Goal: Use online tool/utility: Utilize a website feature to perform a specific function

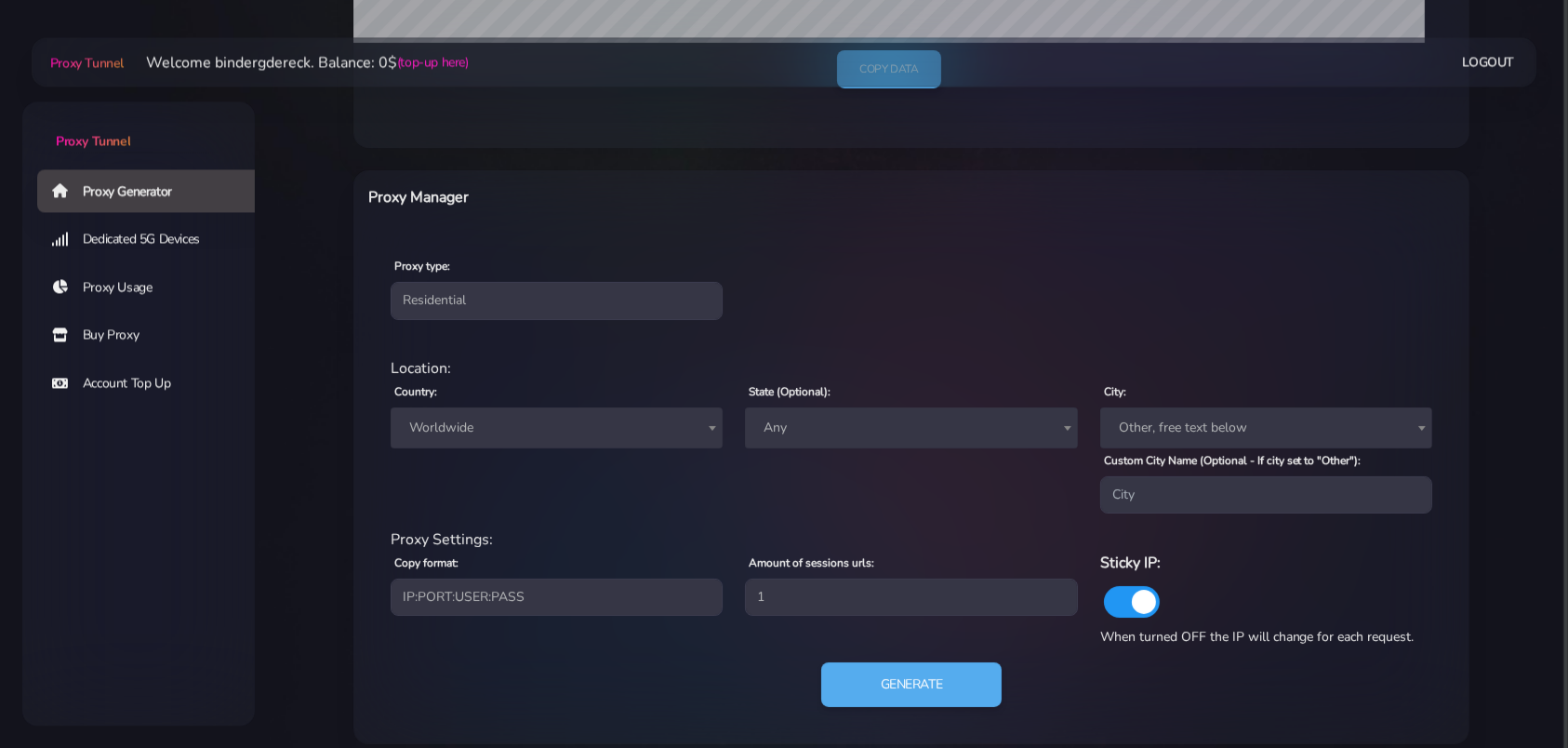
scroll to position [605, 0]
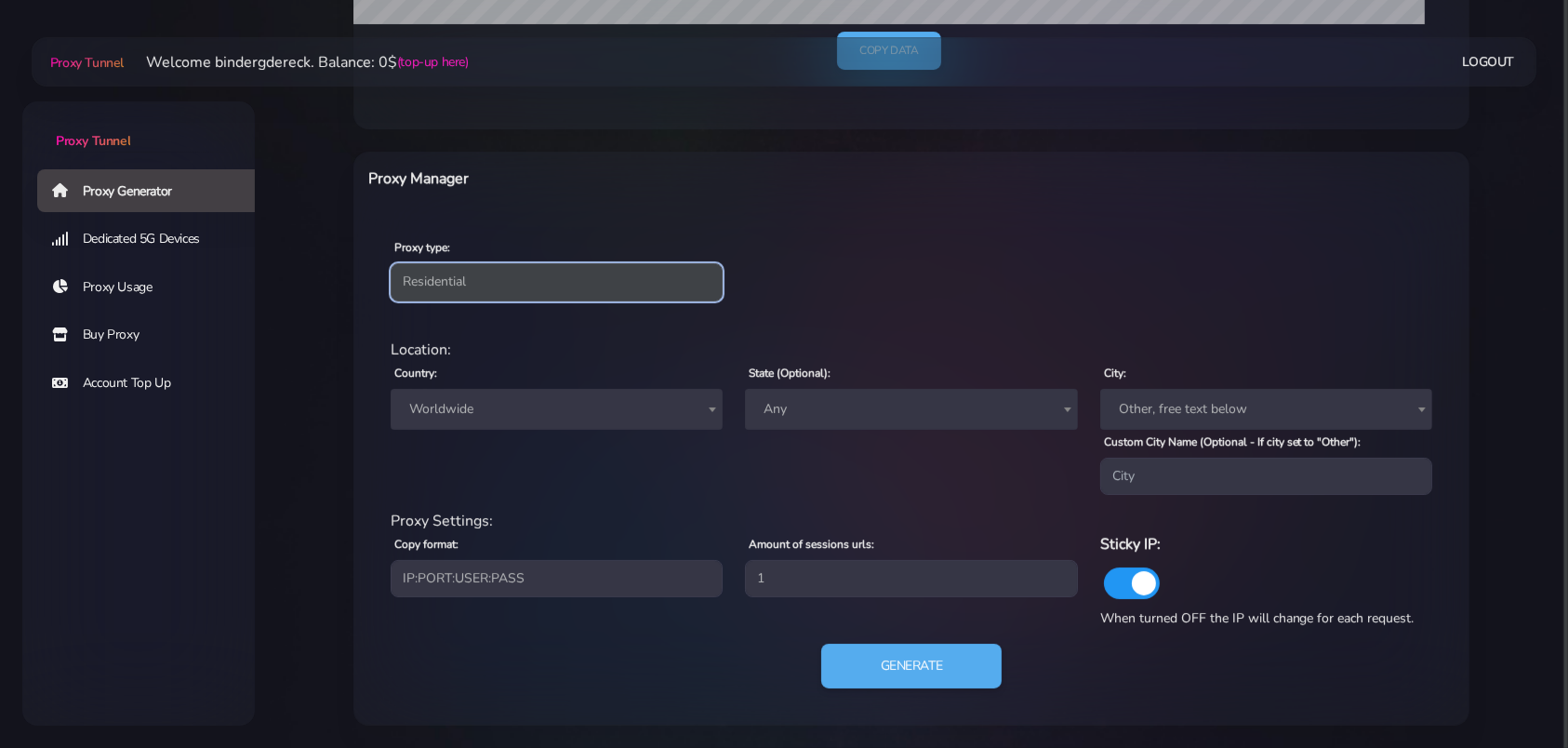
click at [390, 263] on select "Residential Static Mobile" at bounding box center [556, 281] width 332 height 37
select select "static"
click option "Static" at bounding box center [0, 0] width 0 height 0
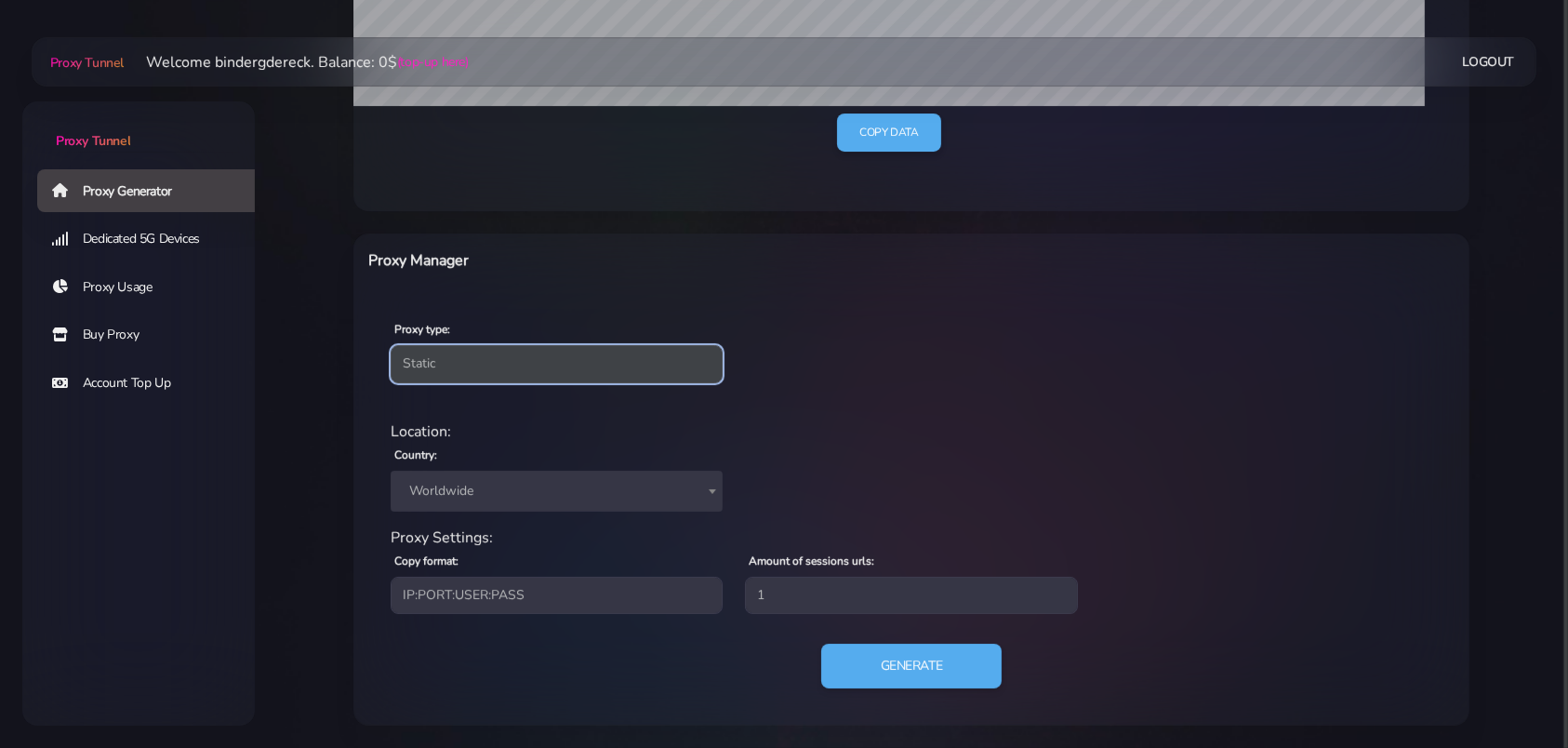
scroll to position [523, 0]
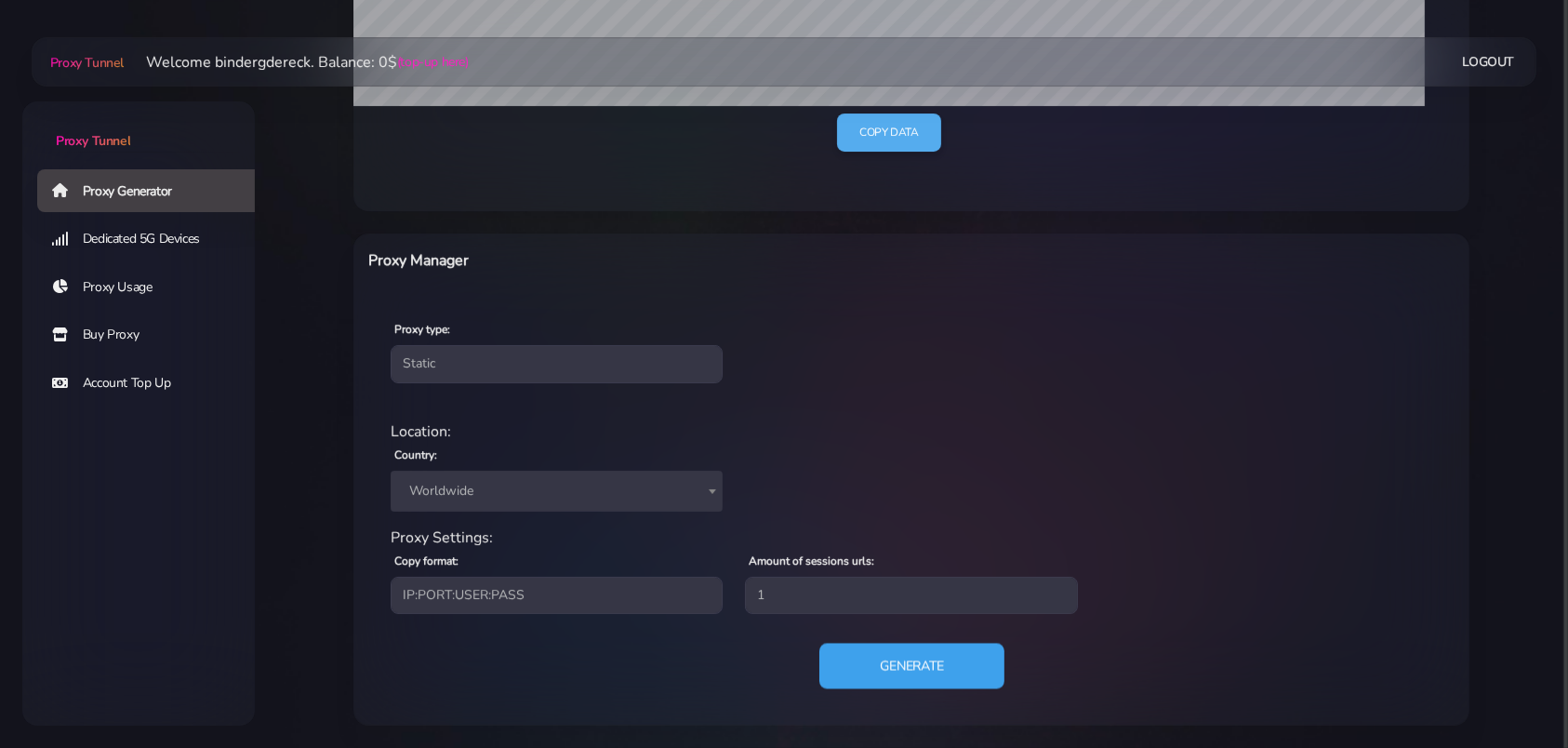
click at [884, 671] on button "Generate" at bounding box center [912, 666] width 185 height 45
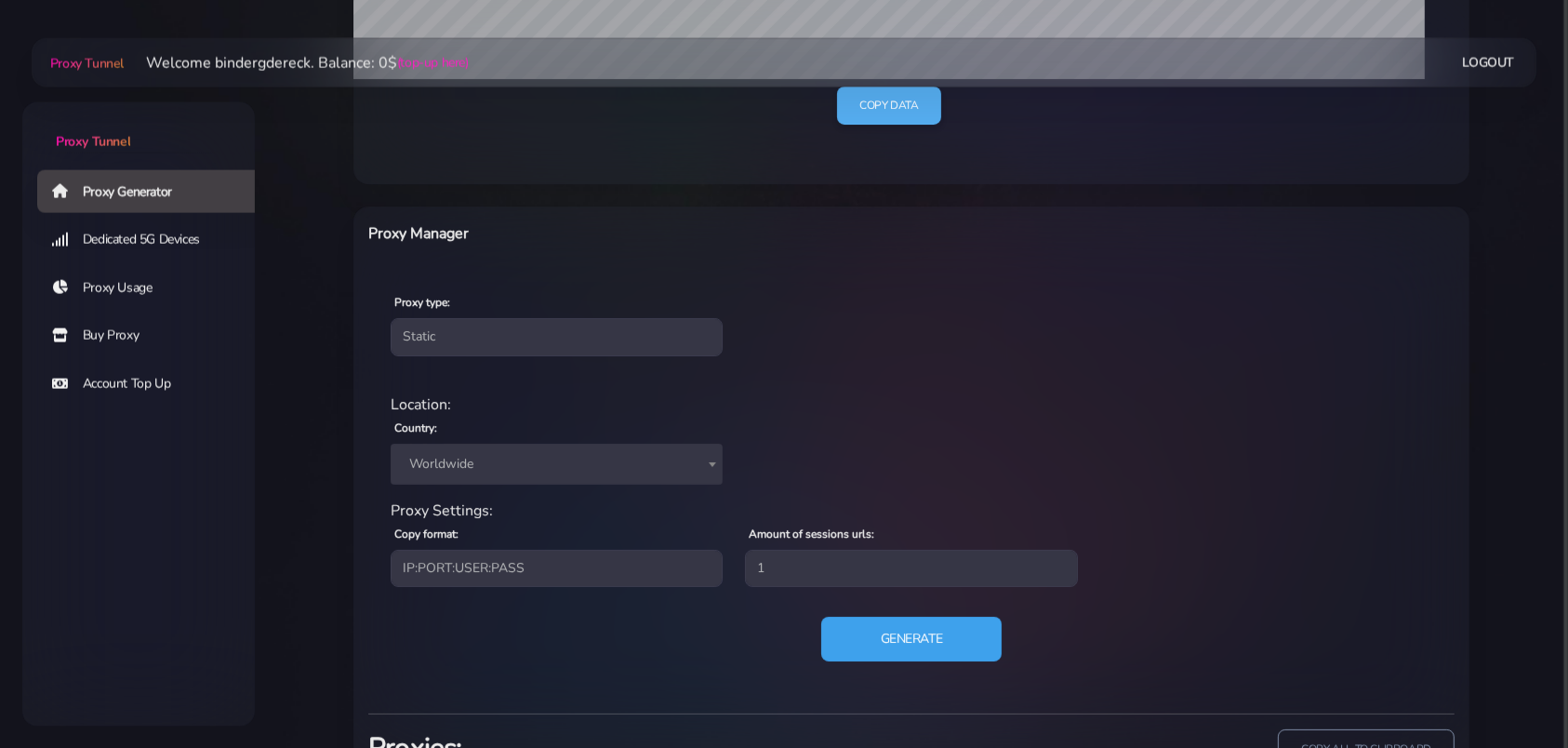
scroll to position [610, 0]
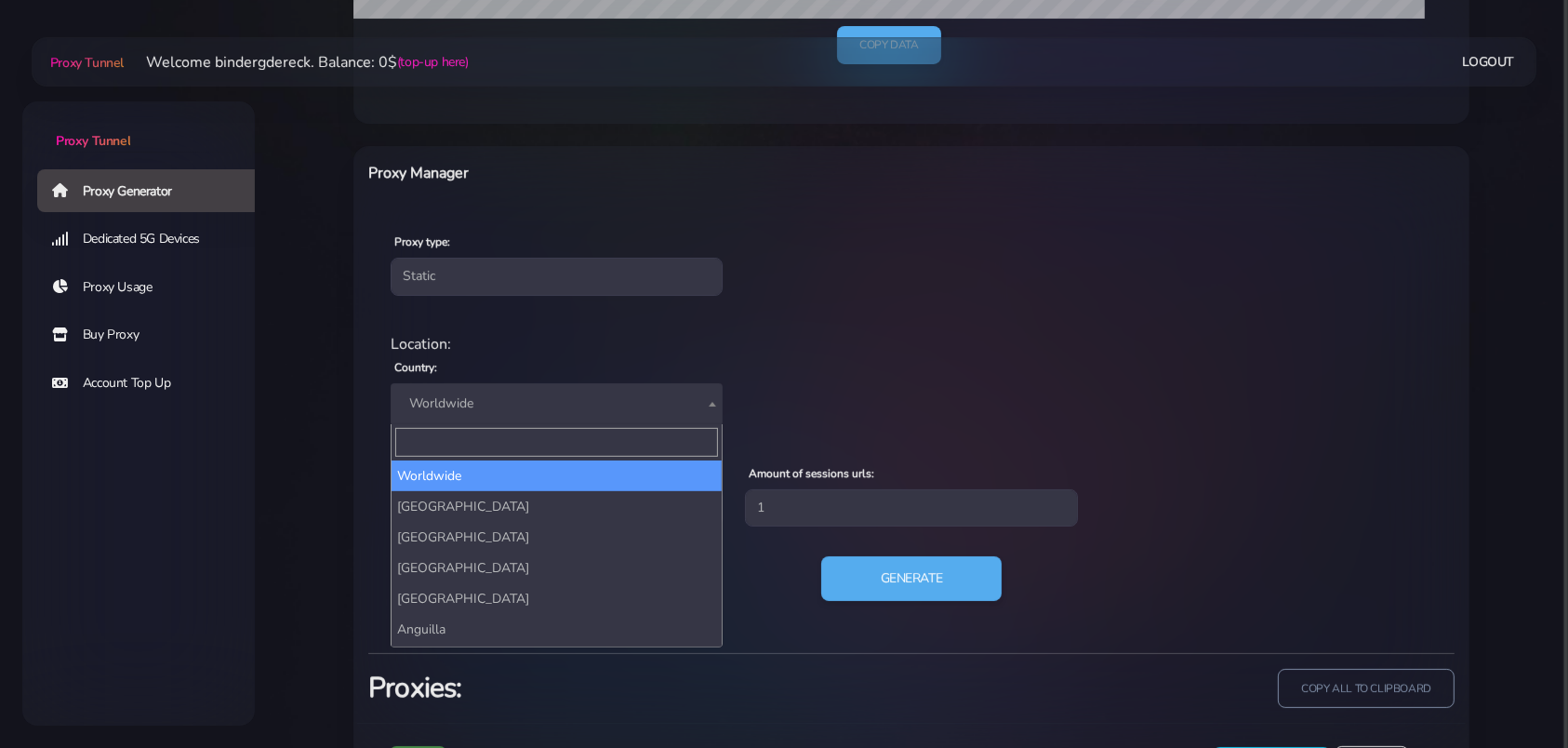
click at [543, 393] on span "Worldwide" at bounding box center [556, 404] width 309 height 26
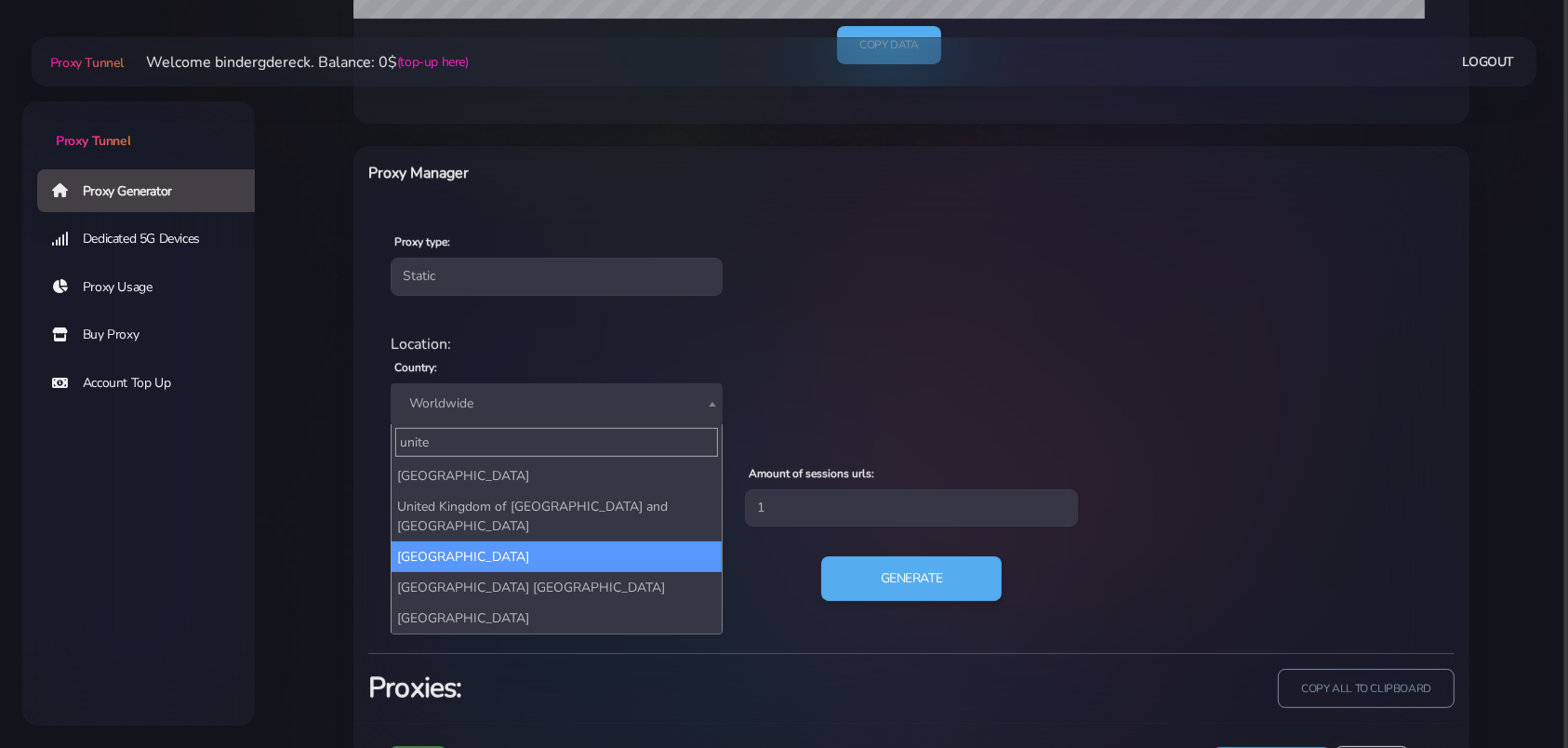
type input "unite"
select select "UK"
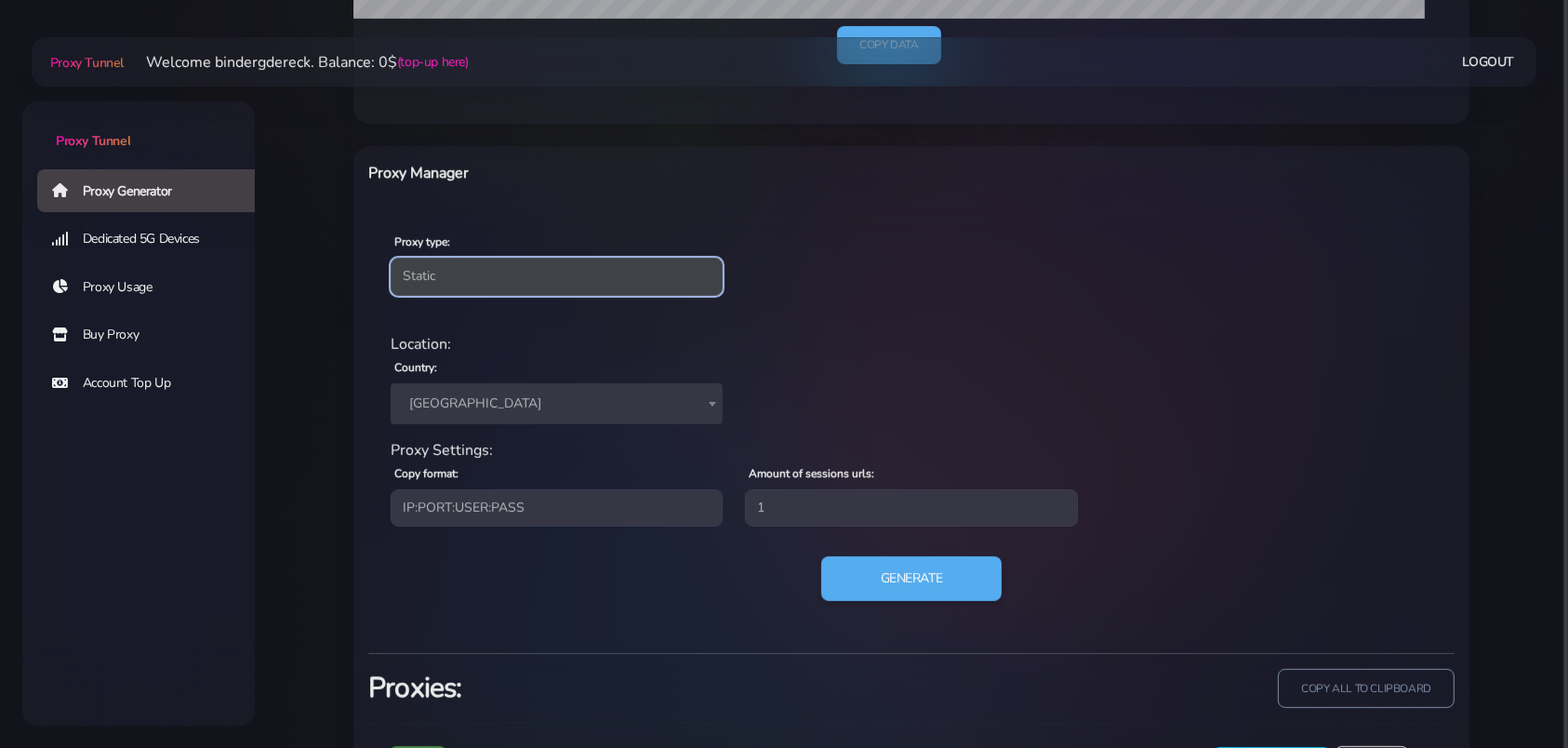
click at [390, 258] on select "Residential Static Mobile" at bounding box center [556, 275] width 332 height 37
click at [497, 277] on select "Residential Static Mobile" at bounding box center [556, 275] width 332 height 37
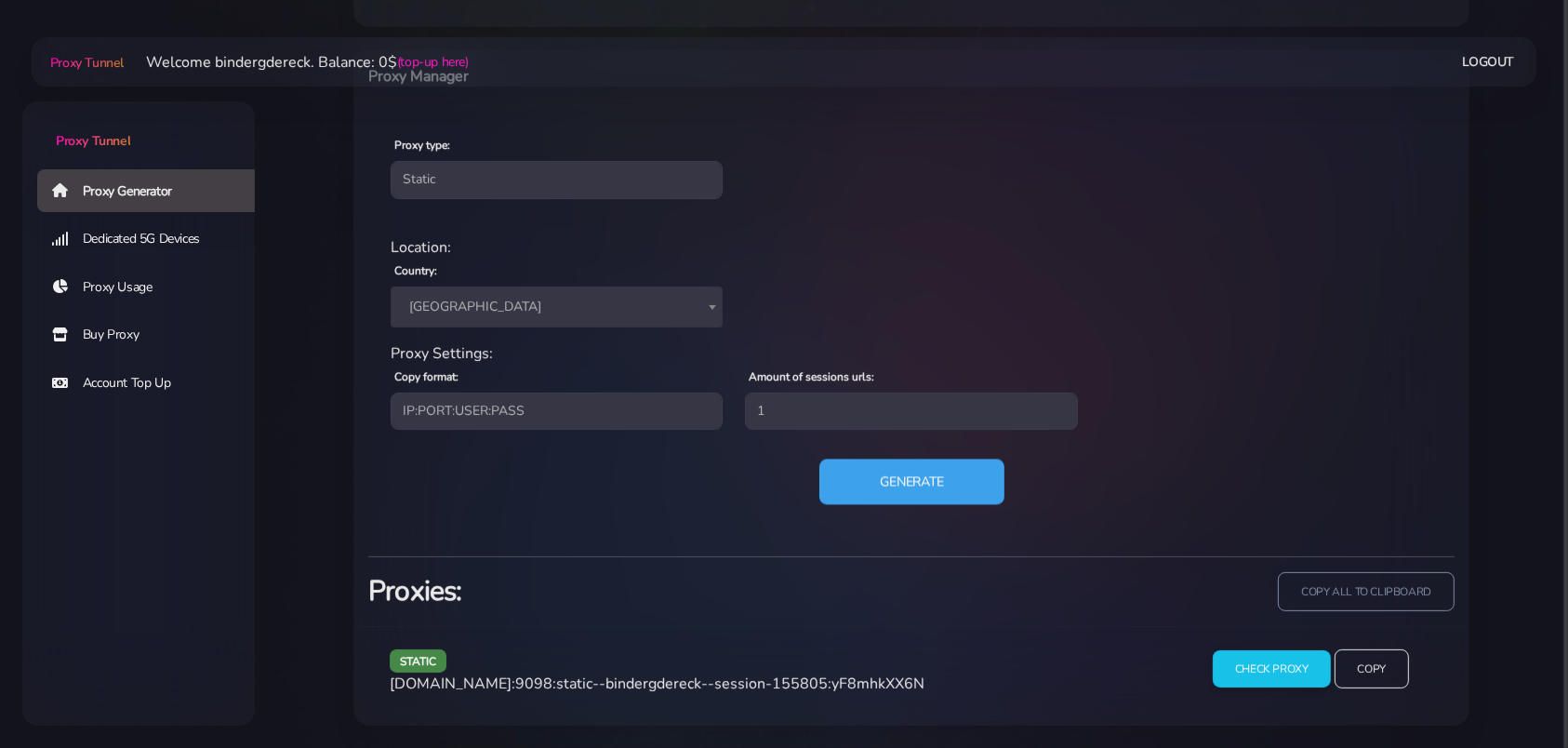
click at [915, 479] on button "Generate" at bounding box center [912, 481] width 185 height 45
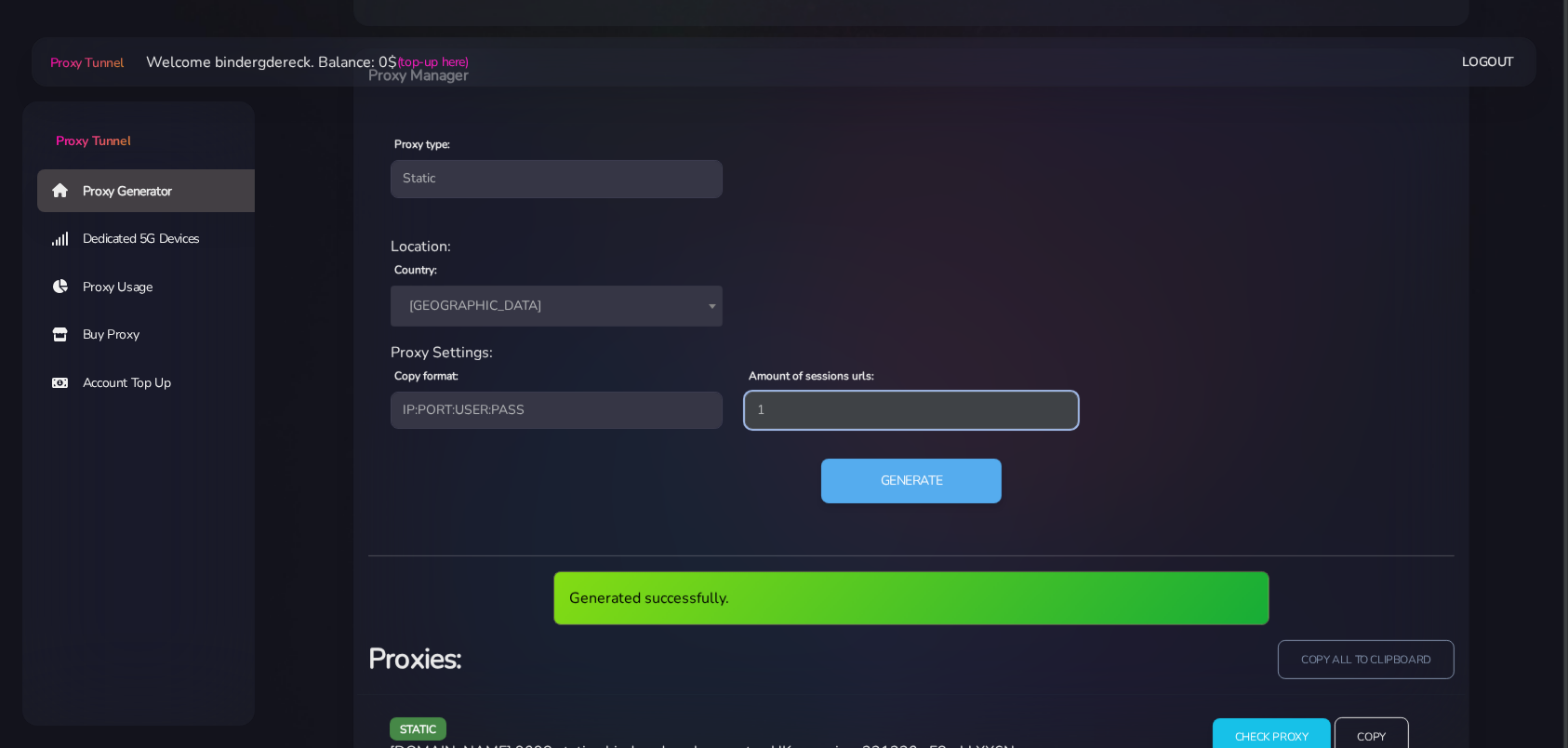
click at [973, 409] on input "1" at bounding box center [911, 409] width 332 height 37
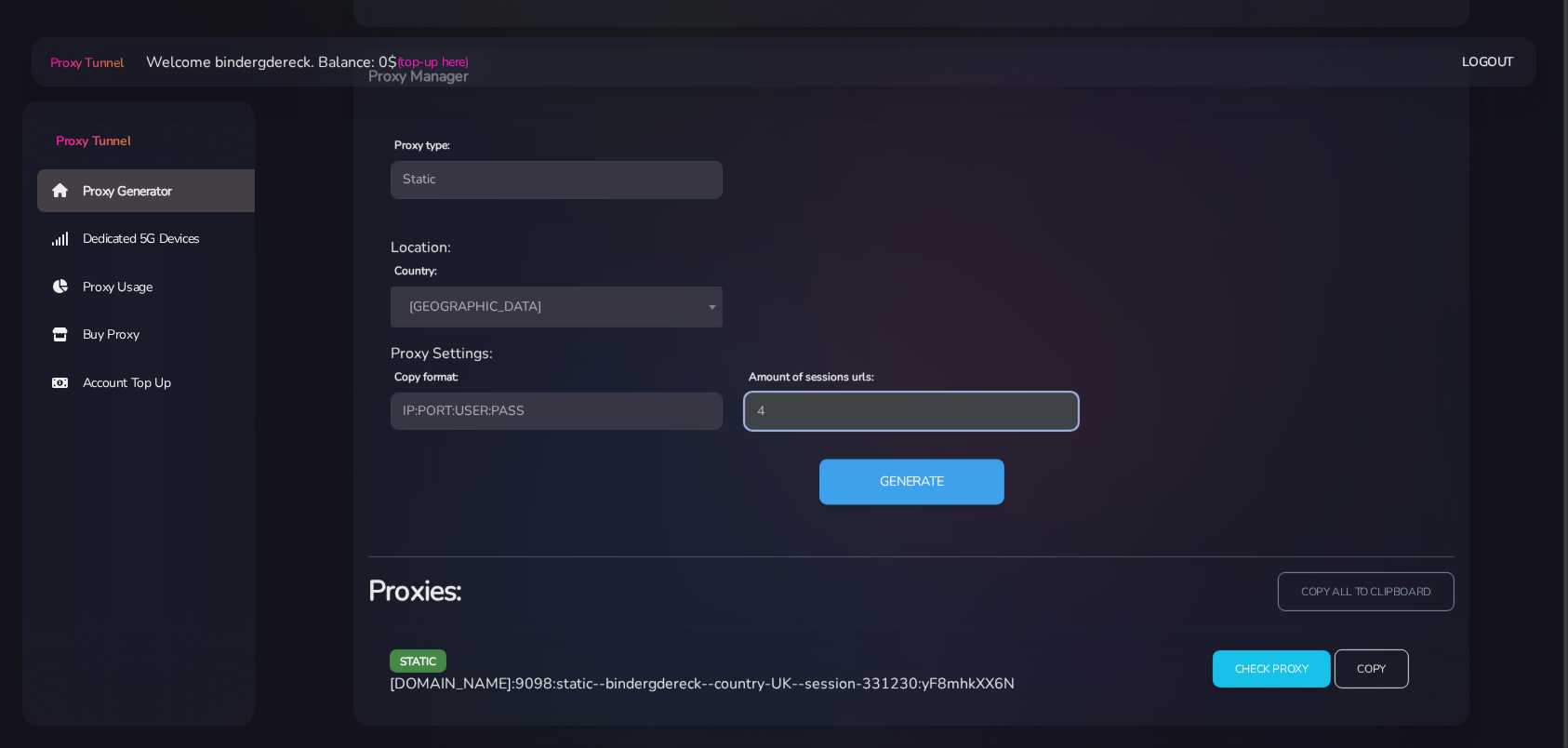
type input "4"
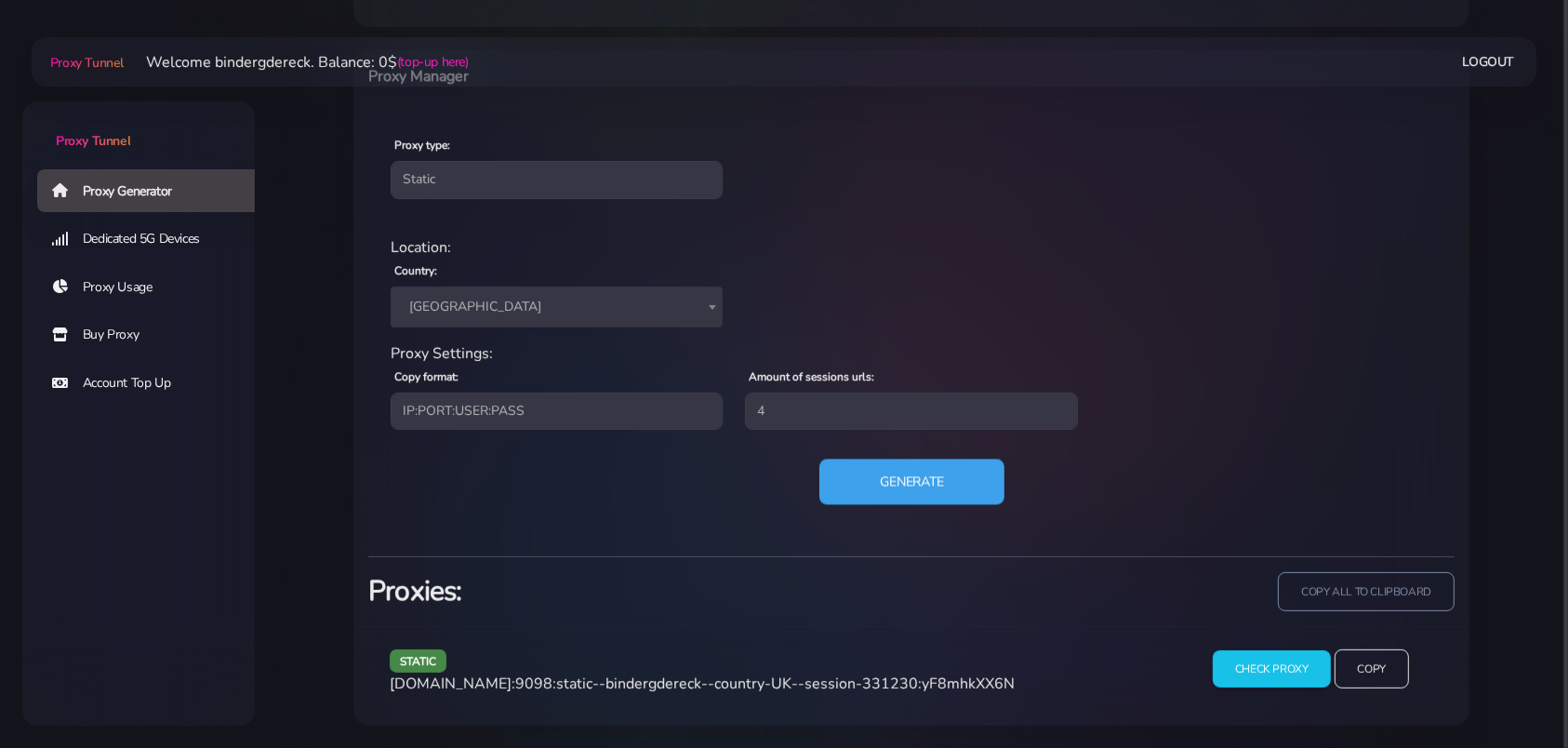
click at [915, 479] on button "Generate" at bounding box center [912, 481] width 185 height 45
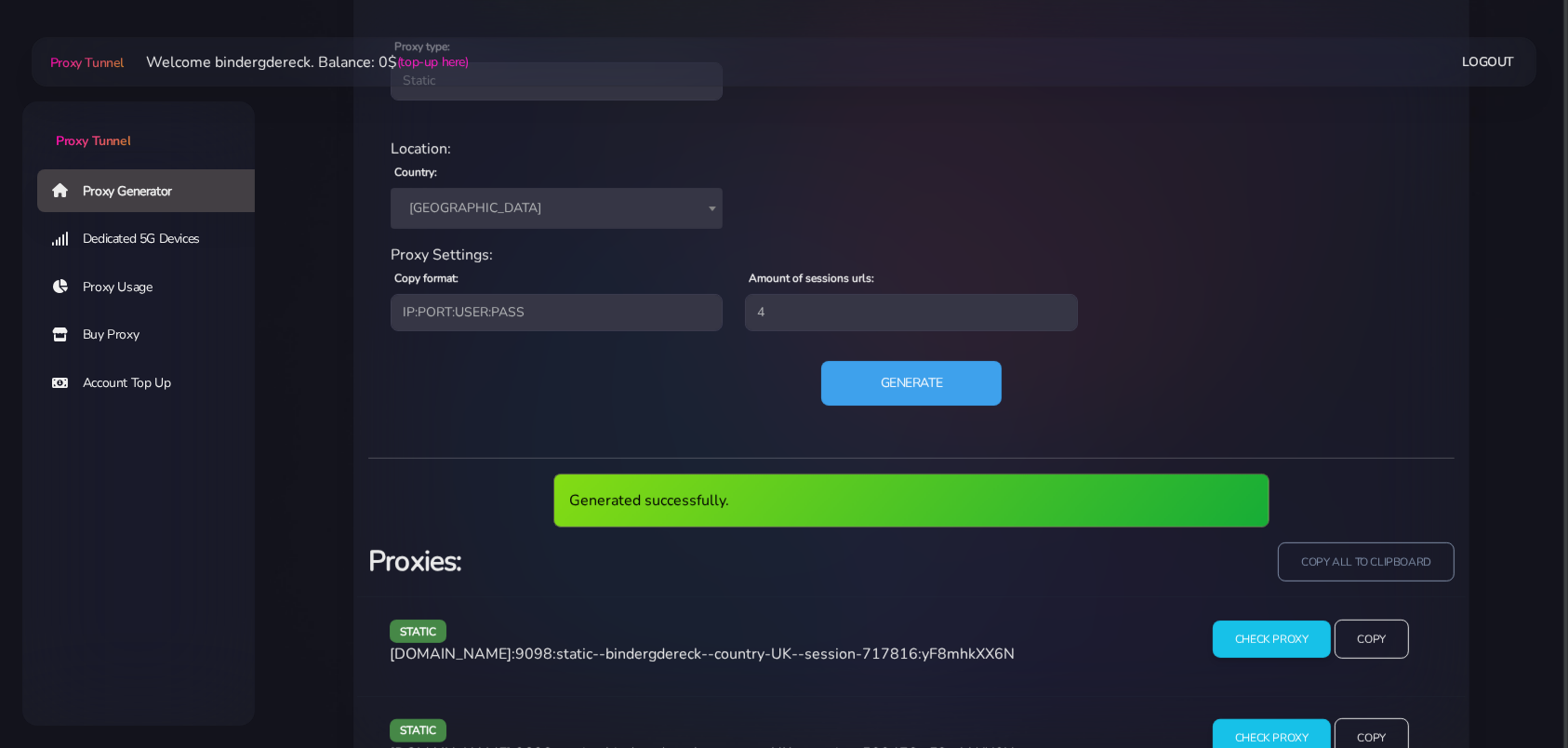
scroll to position [1076, 0]
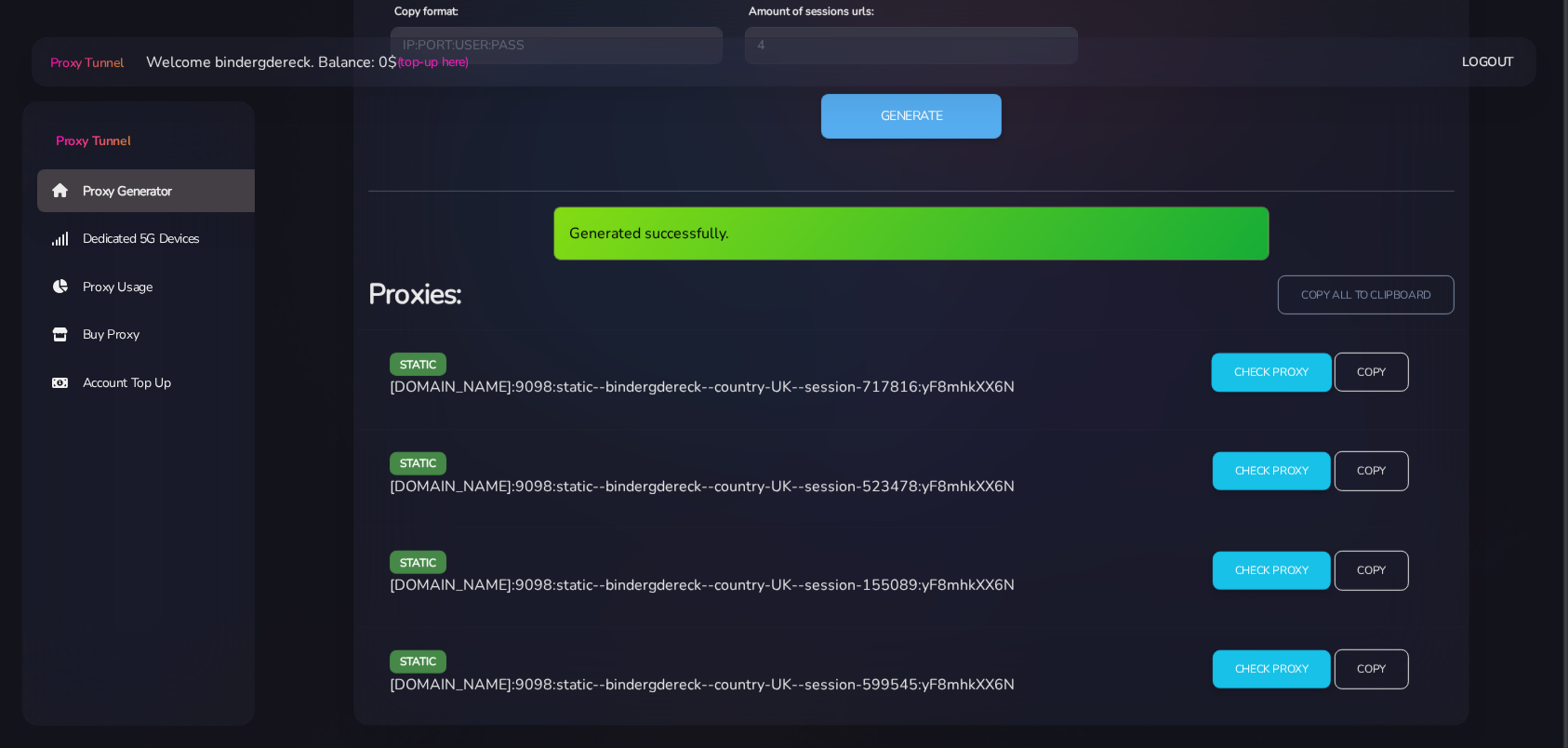
click at [1264, 376] on input "Check Proxy" at bounding box center [1271, 372] width 120 height 39
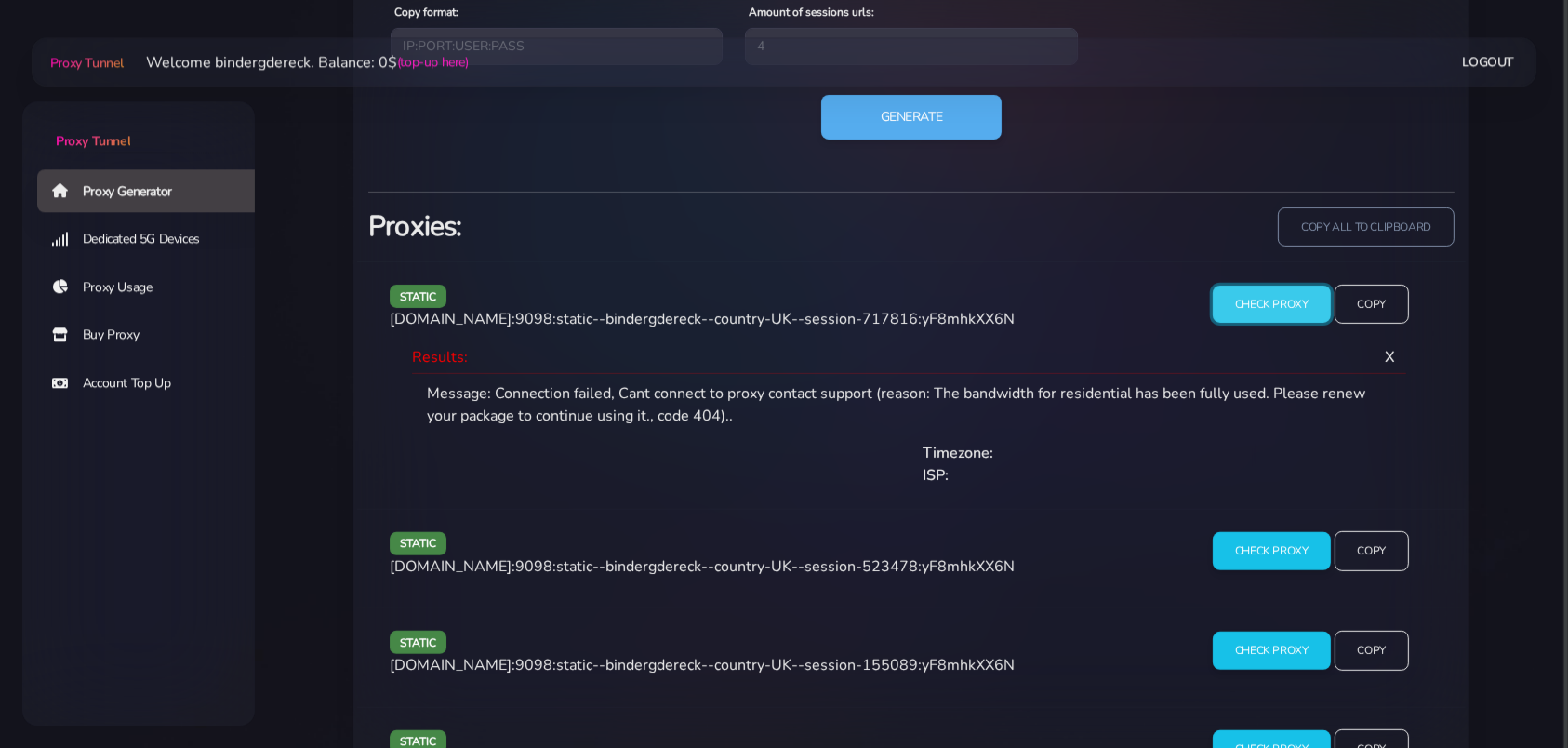
scroll to position [1105, 0]
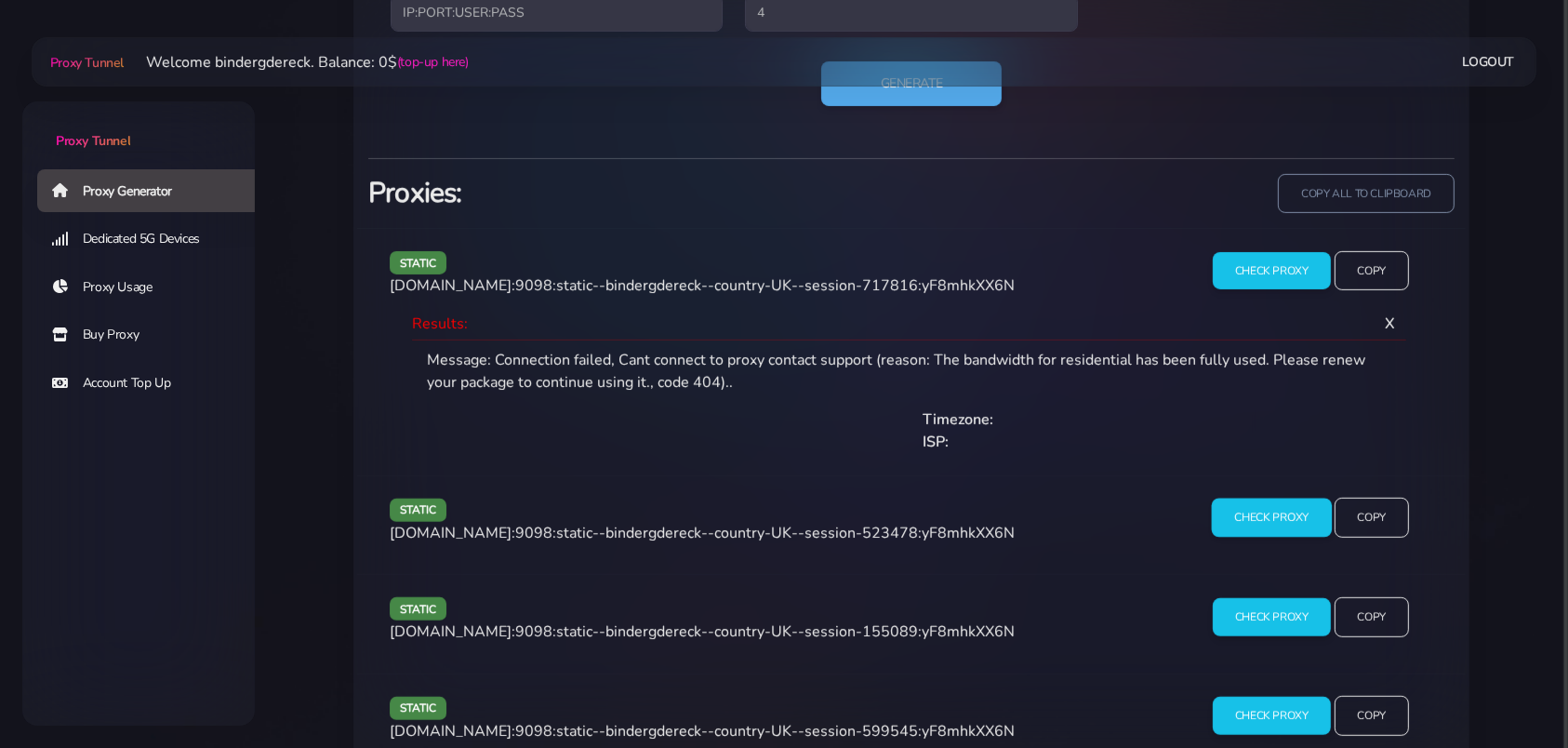
click at [1245, 519] on input "Check Proxy" at bounding box center [1271, 518] width 120 height 39
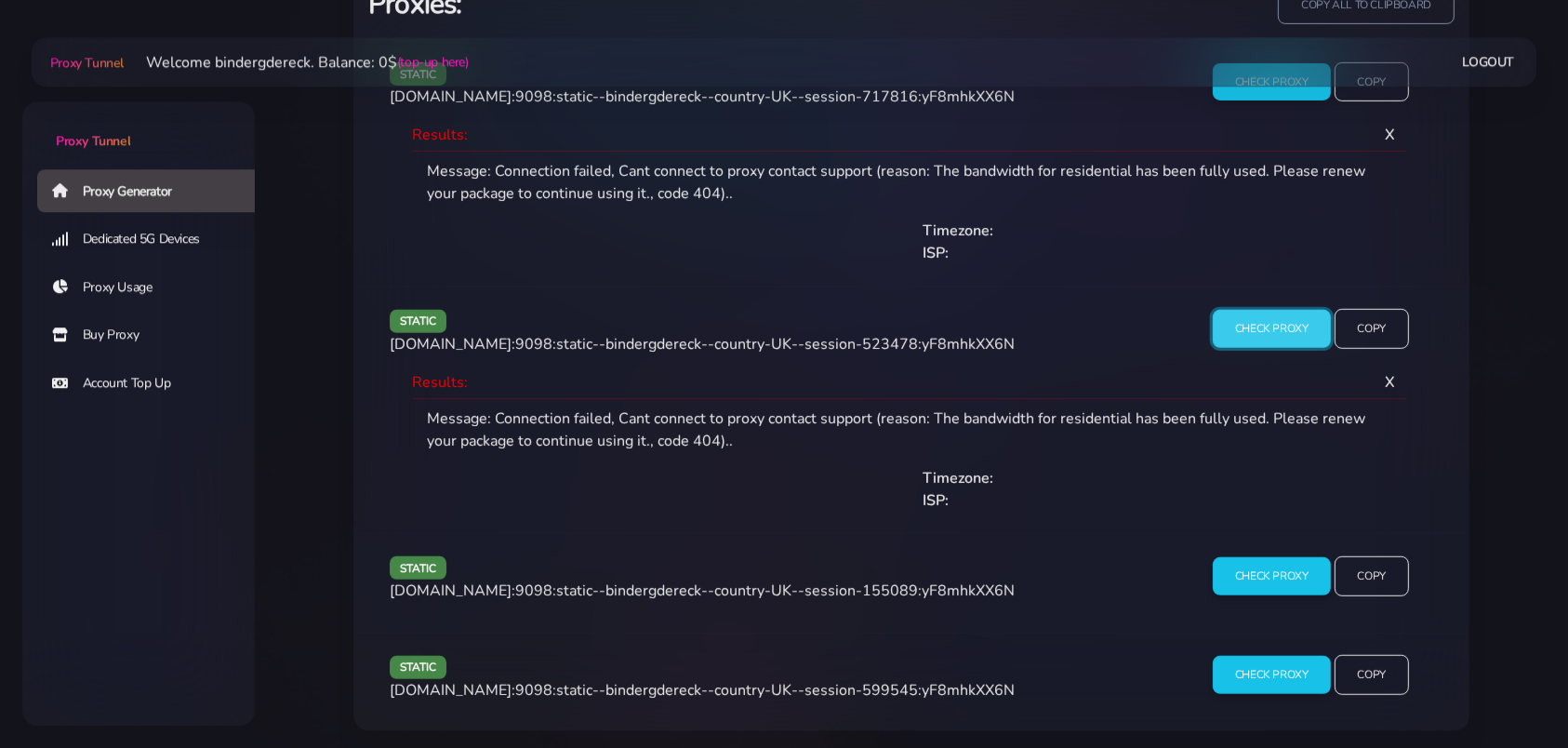
scroll to position [1304, 0]
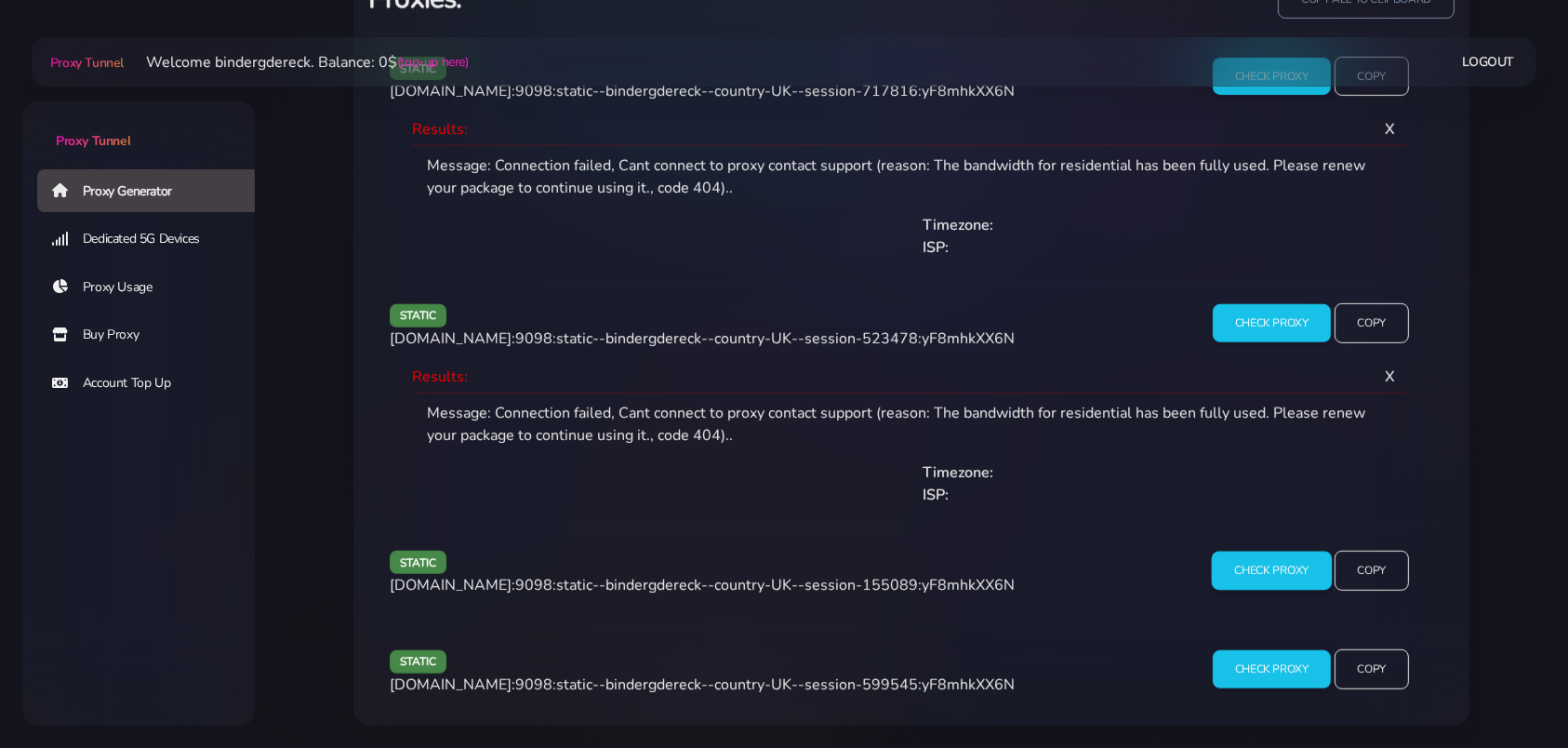
click at [1246, 567] on input "Check Proxy" at bounding box center [1271, 570] width 120 height 39
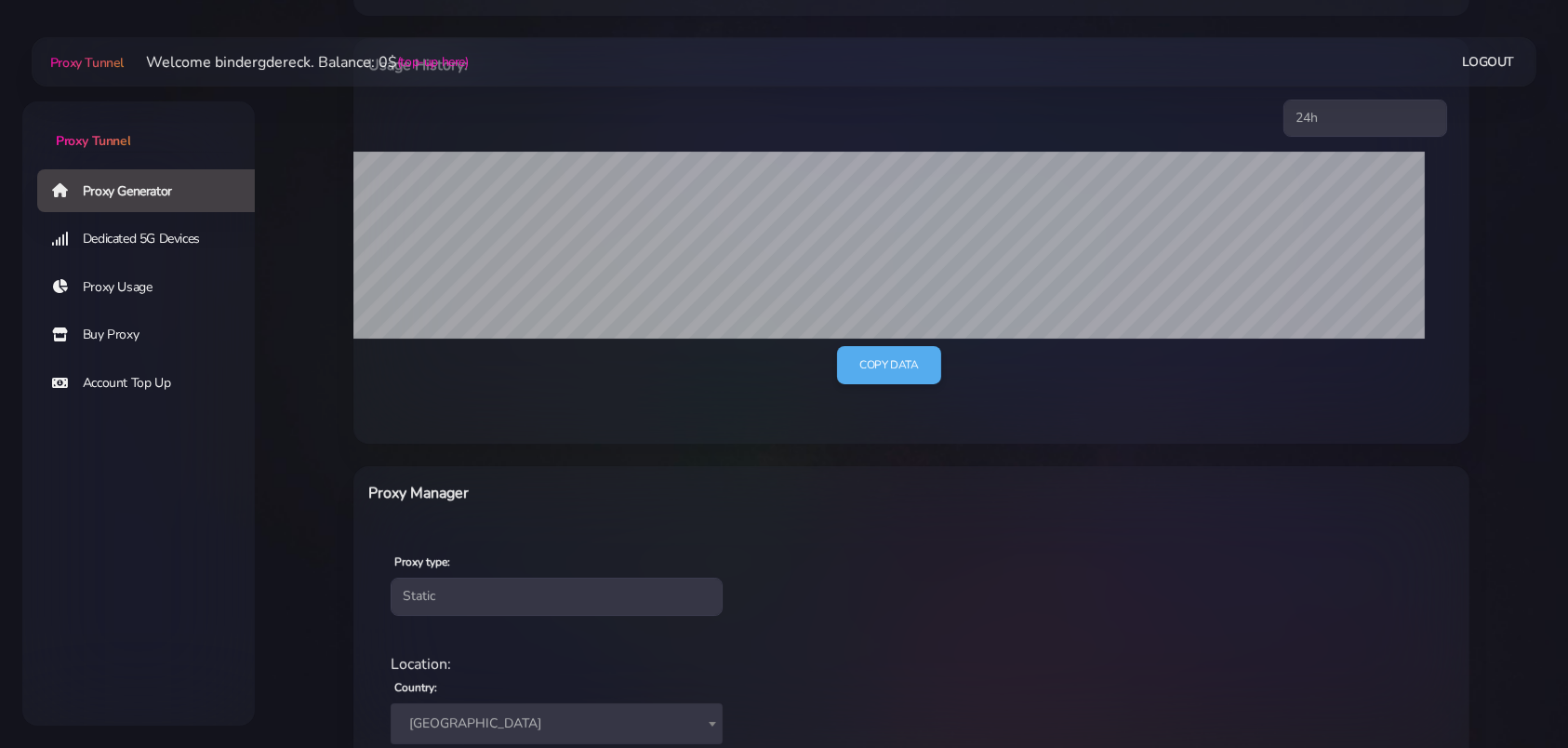
scroll to position [0, 0]
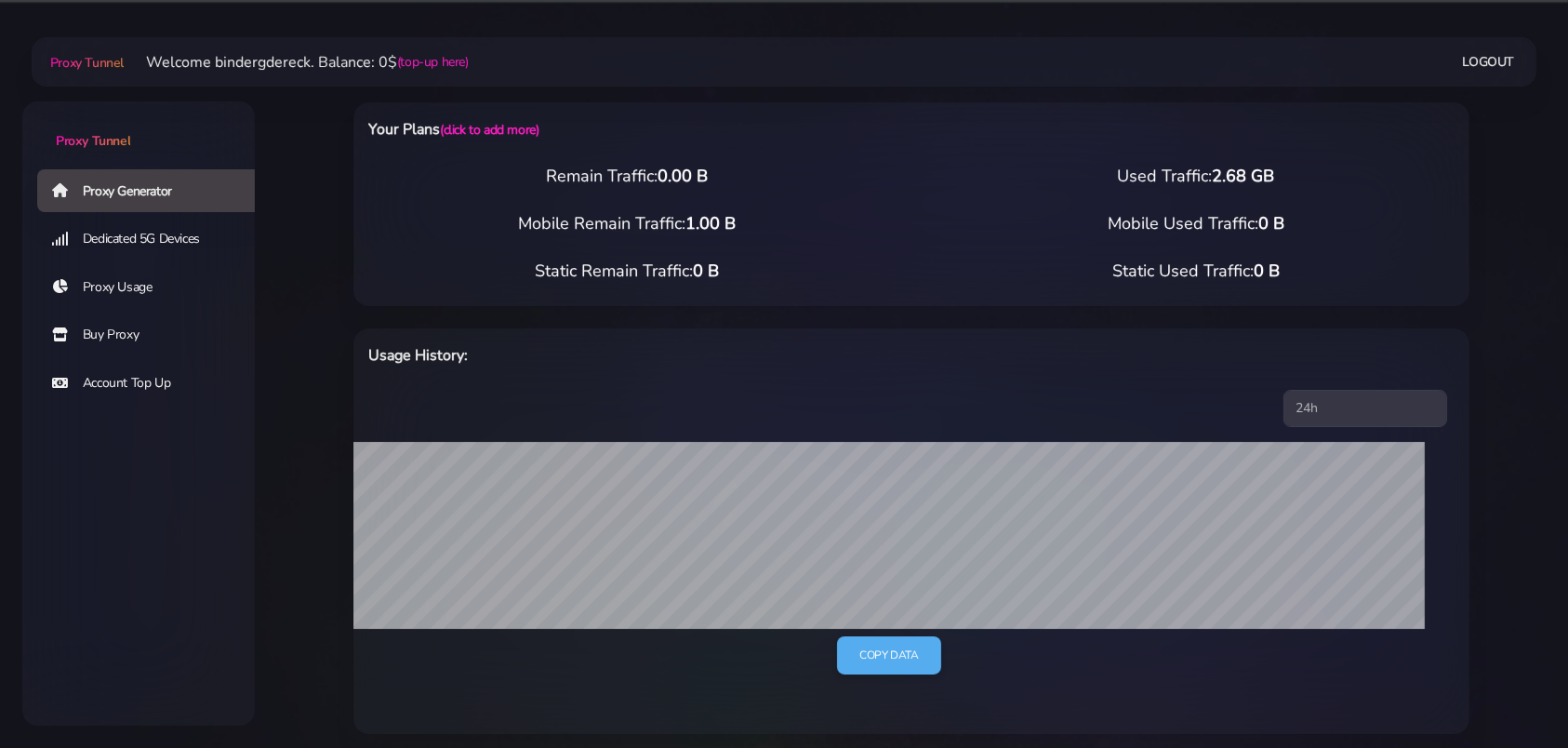
click at [1496, 68] on link "Logout" at bounding box center [1488, 61] width 52 height 34
